Goal: Task Accomplishment & Management: Use online tool/utility

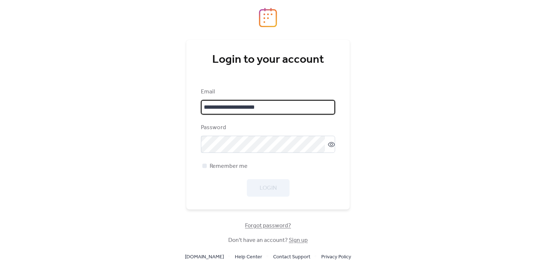
type input "**********"
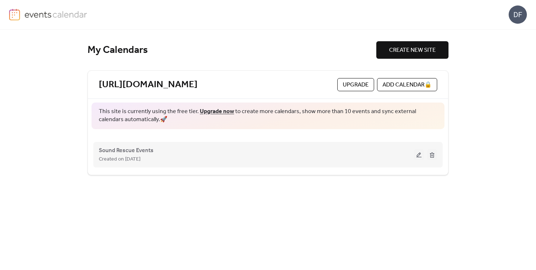
click at [418, 152] on button at bounding box center [419, 154] width 10 height 11
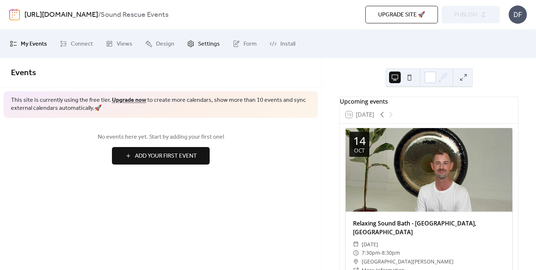
click at [208, 43] on span "Settings" at bounding box center [209, 44] width 22 height 12
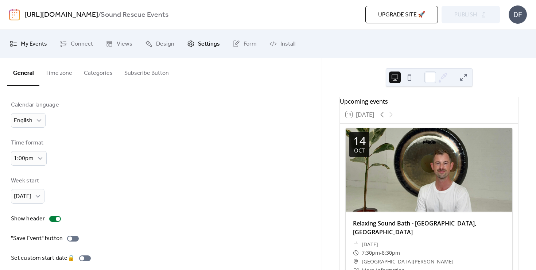
click at [24, 45] on span "My Events" at bounding box center [34, 44] width 26 height 12
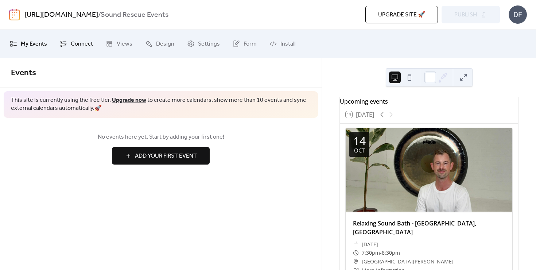
click at [80, 41] on span "Connect" at bounding box center [82, 44] width 22 height 12
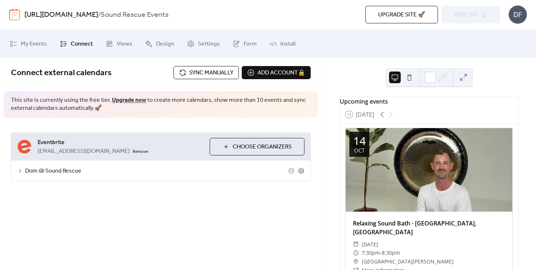
click at [213, 73] on span "Sync manually" at bounding box center [211, 73] width 44 height 9
click at [471, 17] on span "Publish" at bounding box center [466, 15] width 23 height 9
